Goal: Task Accomplishment & Management: Use online tool/utility

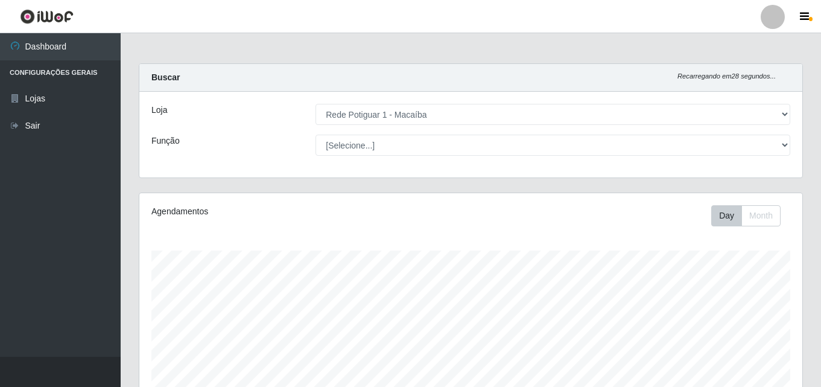
select select "100"
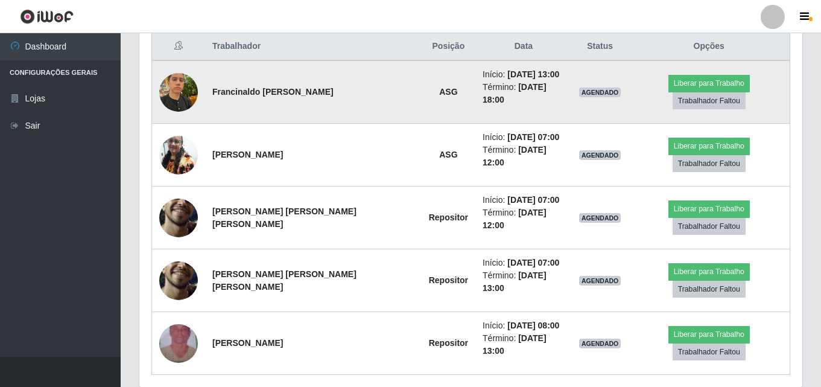
scroll to position [250, 663]
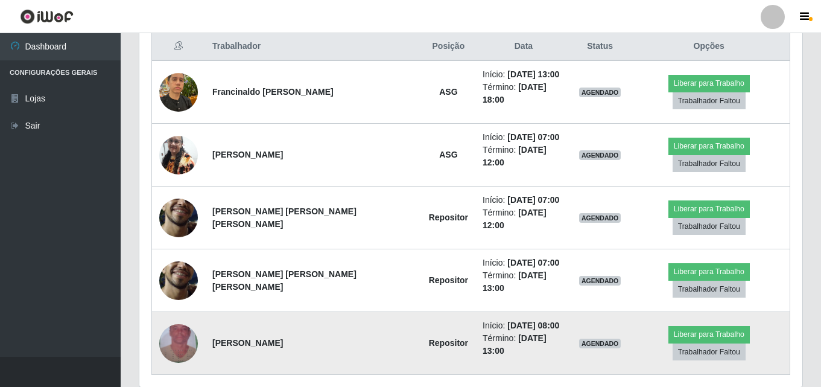
click at [188, 309] on img at bounding box center [178, 343] width 39 height 69
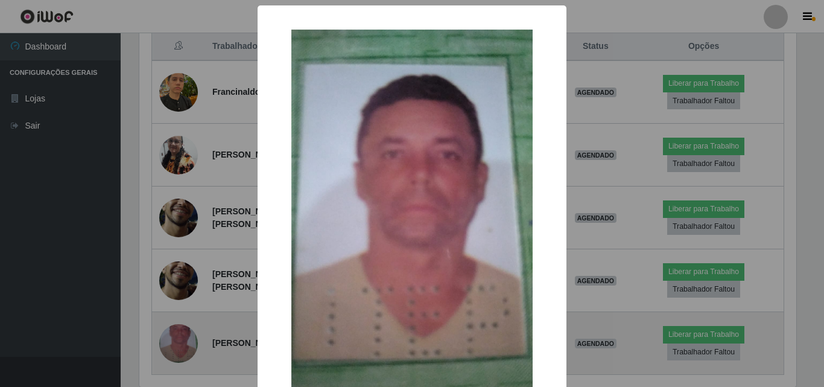
click at [188, 296] on div "× OK Cancel" at bounding box center [412, 193] width 824 height 387
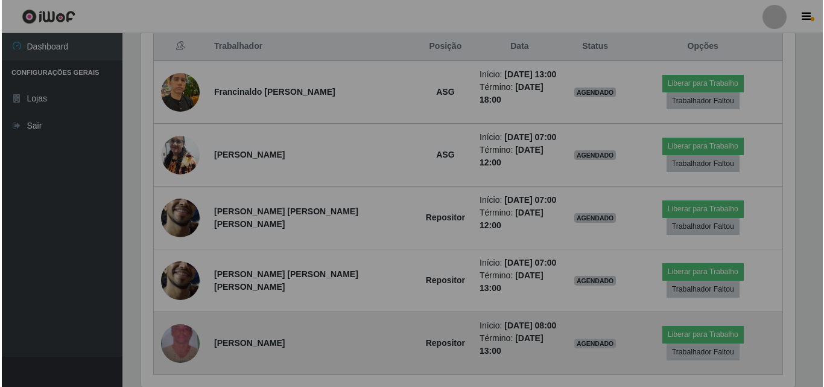
scroll to position [250, 663]
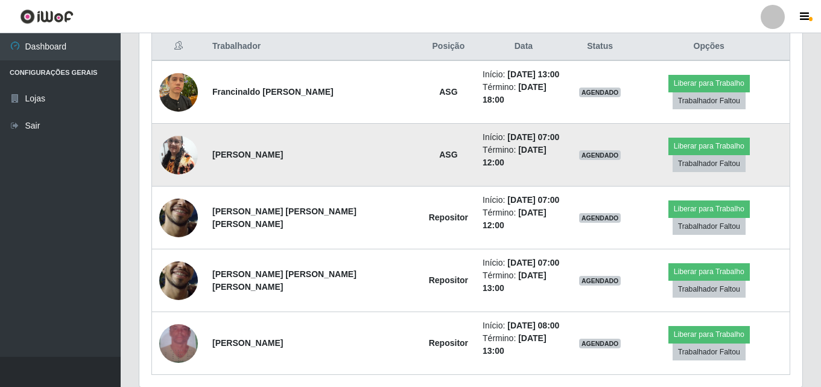
click at [185, 131] on img at bounding box center [178, 154] width 39 height 51
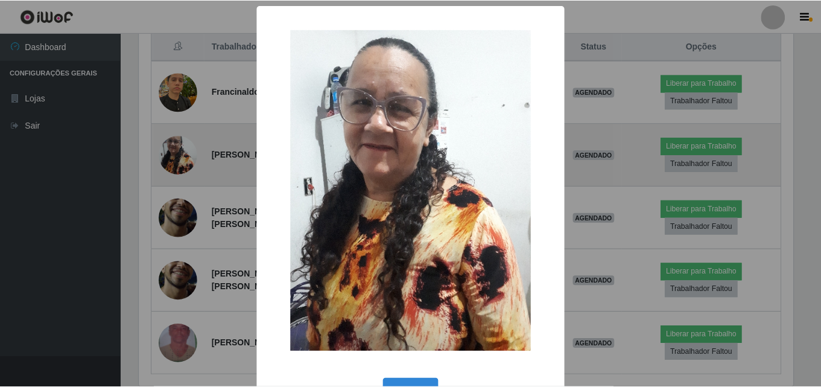
scroll to position [250, 657]
click at [185, 131] on div "× OK Cancel" at bounding box center [412, 193] width 824 height 387
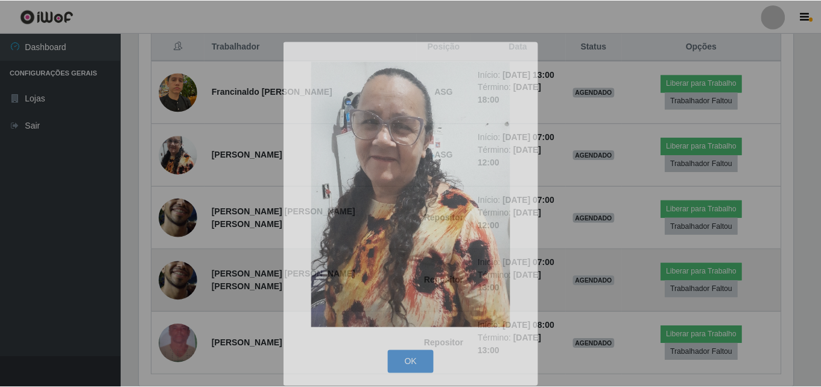
scroll to position [250, 663]
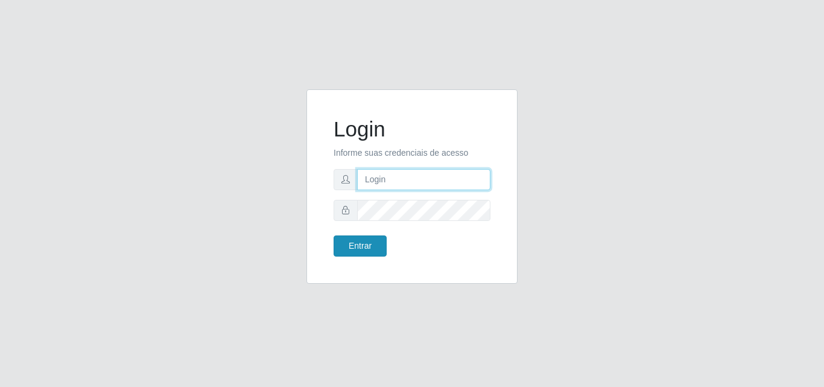
type input "[EMAIL_ADDRESS][DOMAIN_NAME]"
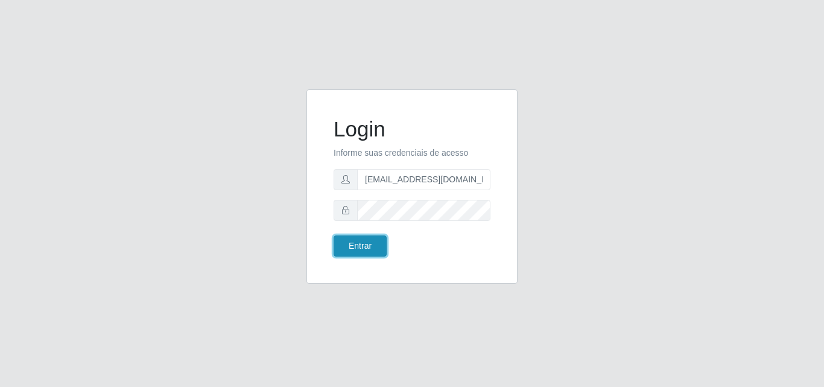
click at [362, 244] on button "Entrar" at bounding box center [359, 245] width 53 height 21
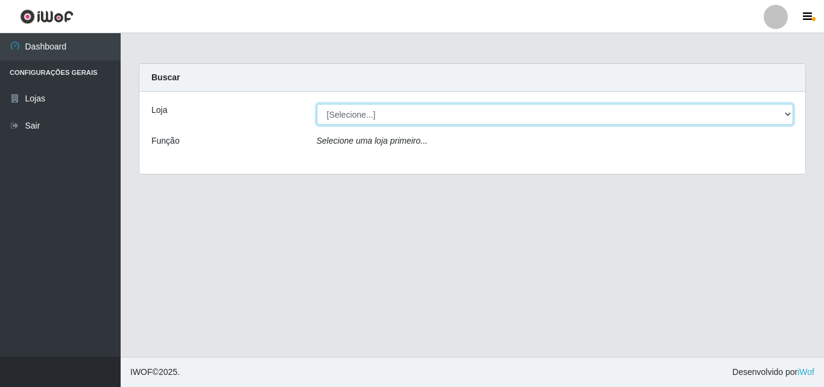
click at [780, 109] on select "[Selecione...] Rede Potiguar 1 - Macaíba" at bounding box center [555, 114] width 477 height 21
select select "100"
click at [317, 104] on select "[Selecione...] Rede Potiguar 1 - Macaíba" at bounding box center [555, 114] width 477 height 21
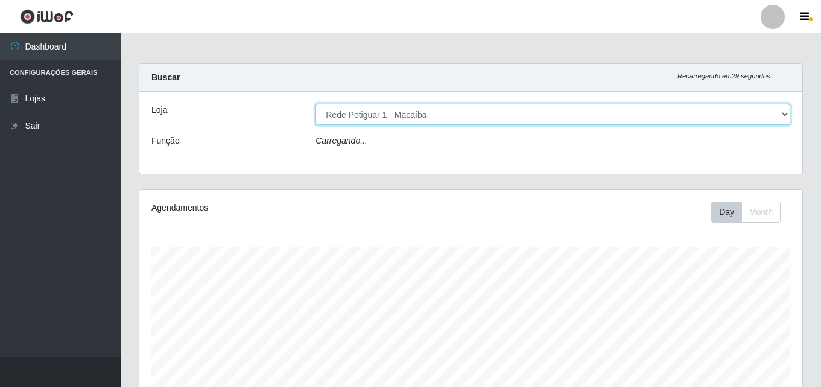
scroll to position [250, 663]
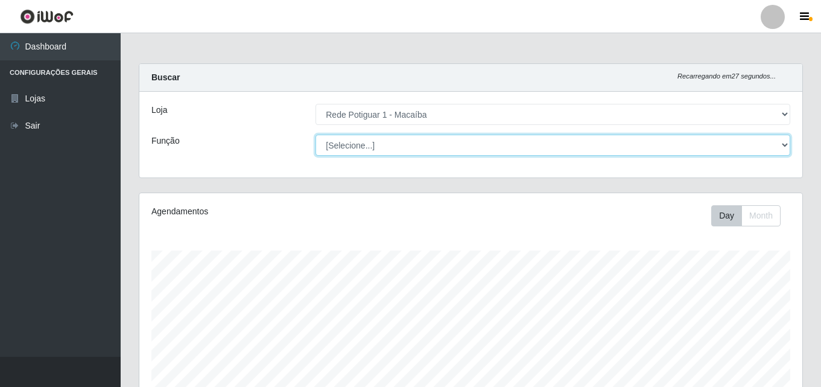
click at [782, 143] on select "[Selecione...] ASG ASG + ASG ++ Balconista Embalador Repositor Repositor + Repo…" at bounding box center [552, 144] width 475 height 21
select select "16"
click at [315, 134] on select "[Selecione...] ASG ASG + ASG ++ Balconista Embalador Repositor Repositor + Repo…" at bounding box center [552, 144] width 475 height 21
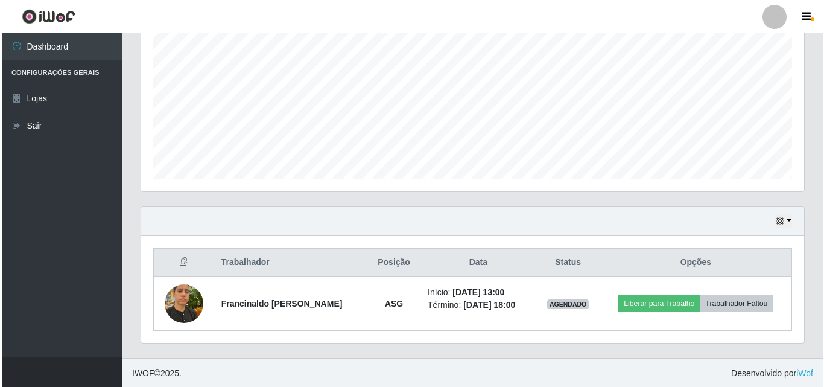
scroll to position [253, 0]
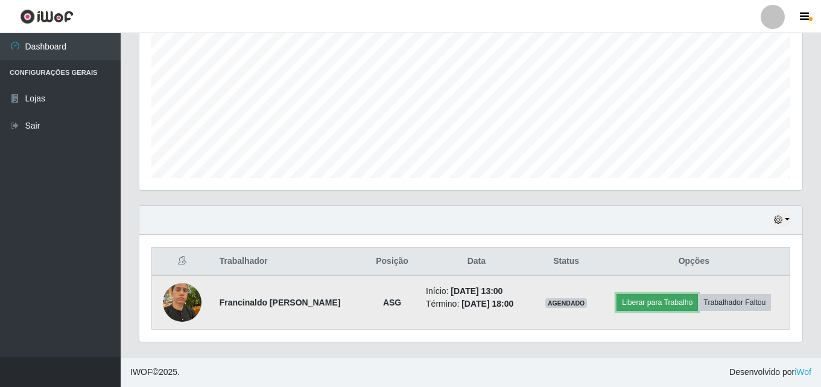
click at [668, 299] on button "Liberar para Trabalho" at bounding box center [656, 302] width 81 height 17
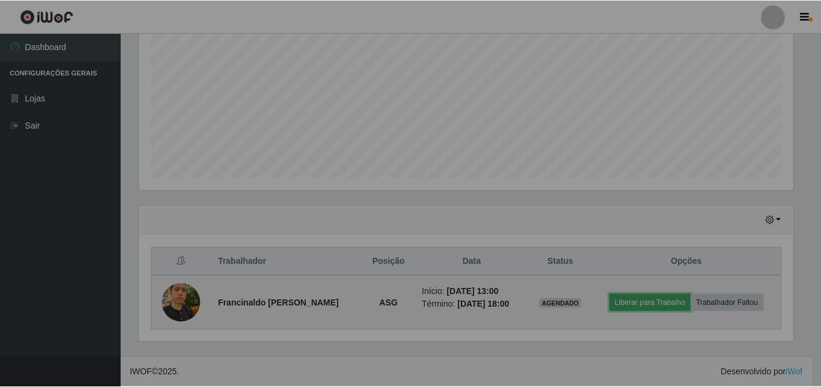
scroll to position [250, 663]
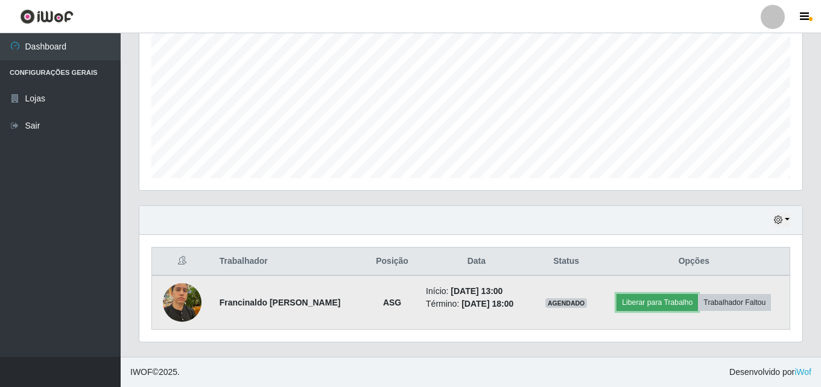
click at [669, 300] on button "Liberar para Trabalho" at bounding box center [656, 302] width 81 height 17
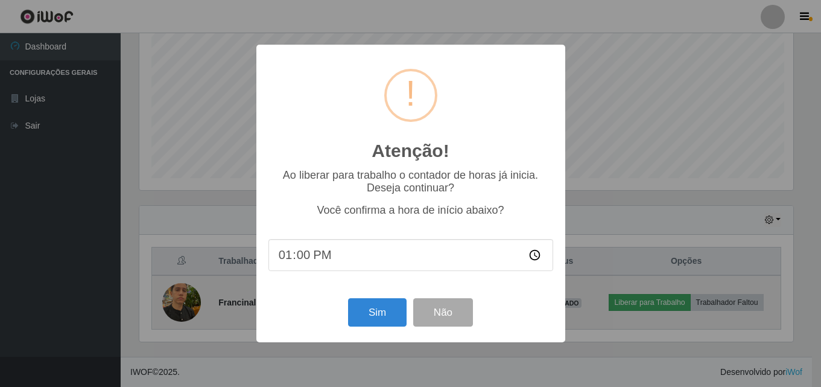
scroll to position [250, 657]
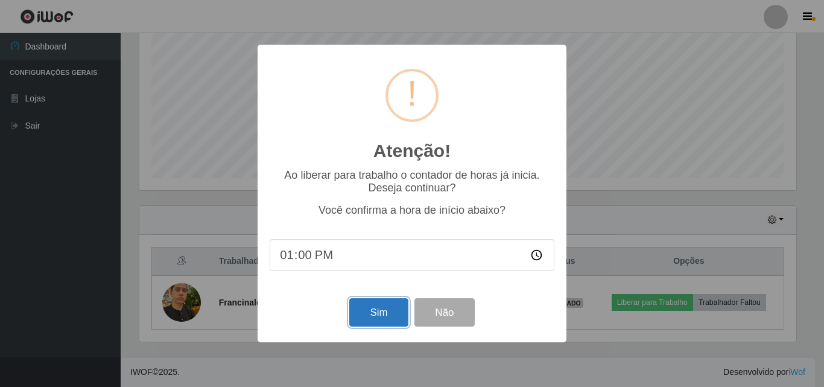
click at [370, 312] on button "Sim" at bounding box center [378, 312] width 58 height 28
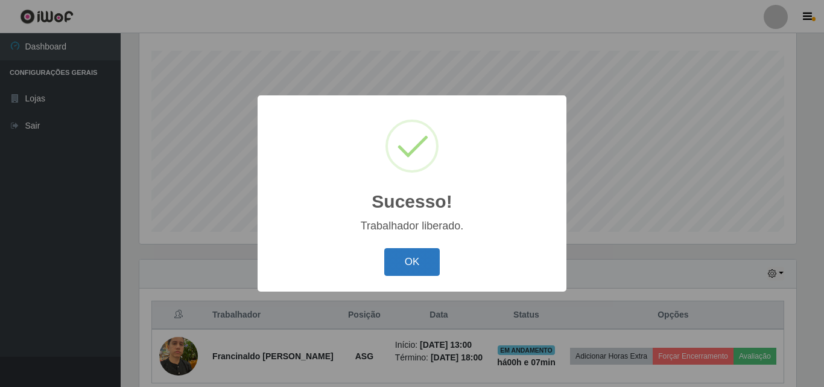
click at [409, 260] on button "OK" at bounding box center [412, 262] width 56 height 28
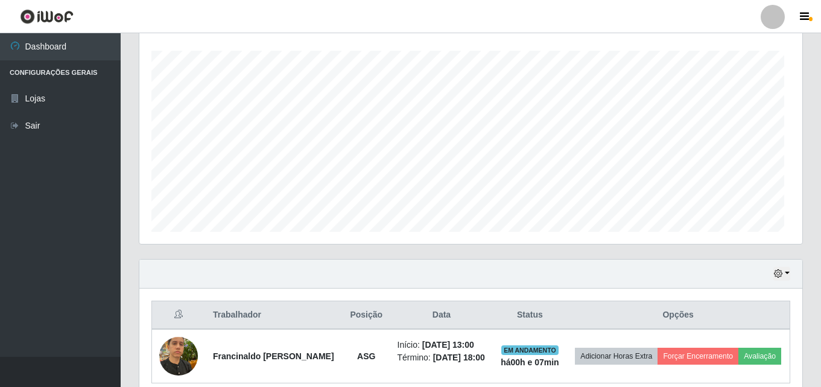
scroll to position [250, 663]
